Goal: Task Accomplishment & Management: Manage account settings

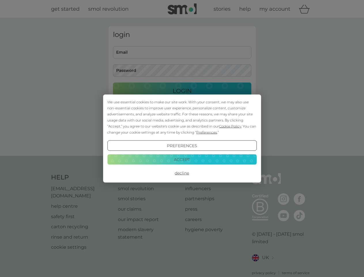
click at [231, 126] on span "Cookie Policy" at bounding box center [230, 126] width 22 height 4
click at [206, 132] on div "login Email Password Login ● ● ● ● ● ● ● ● ● ● ● ● ● ● ● ● ● ● ● ● ● ● ● ● ● ● …" at bounding box center [182, 86] width 147 height 121
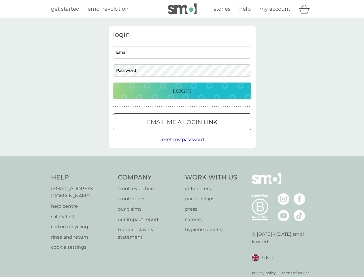
click at [182, 146] on div "login Email Password Login ● ● ● ● ● ● ● ● ● ● ● ● ● ● ● ● ● ● ● ● ● ● ● ● ● ● …" at bounding box center [182, 86] width 147 height 121
click at [182, 173] on div "Help [EMAIL_ADDRESS][DOMAIN_NAME] help centre safety first carton recycling rin…" at bounding box center [182, 224] width 263 height 102
click at [182, 159] on div "Help [EMAIL_ADDRESS][DOMAIN_NAME] help centre safety first carton recycling rin…" at bounding box center [182, 224] width 364 height 137
